Goal: Task Accomplishment & Management: Use online tool/utility

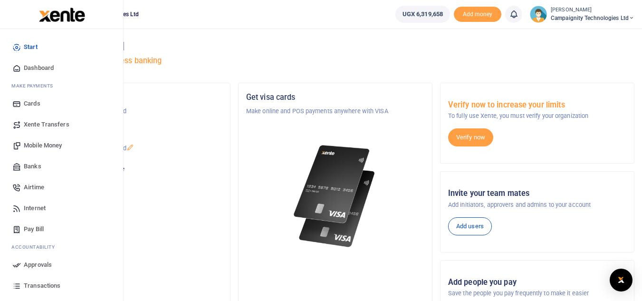
click at [38, 148] on span "Mobile Money" at bounding box center [43, 146] width 38 height 10
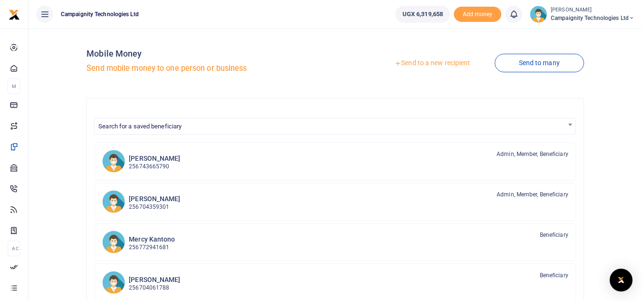
click at [458, 59] on link "Send to a new recipient" at bounding box center [432, 63] width 124 height 17
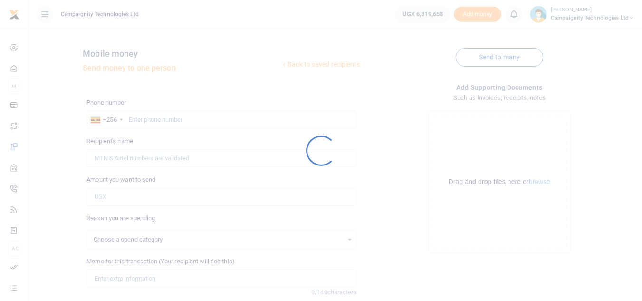
select select
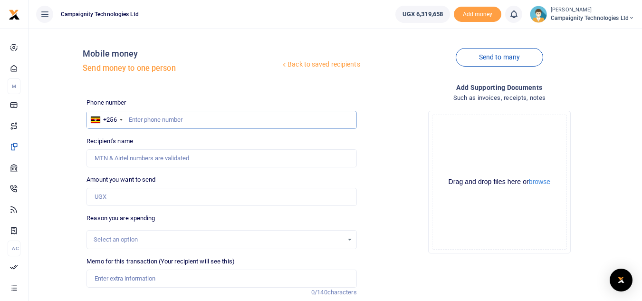
click at [274, 119] on input "text" at bounding box center [221, 120] width 270 height 18
